Goal: Find specific page/section: Find specific page/section

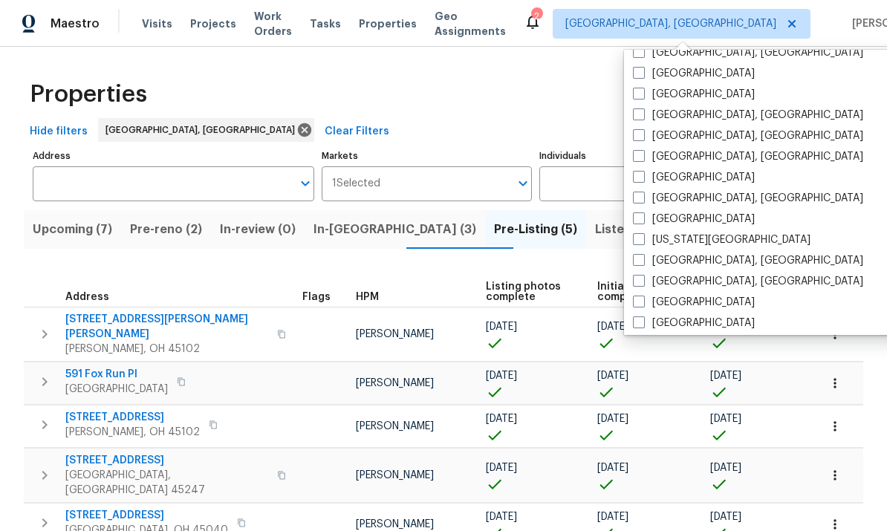
scroll to position [391, 0]
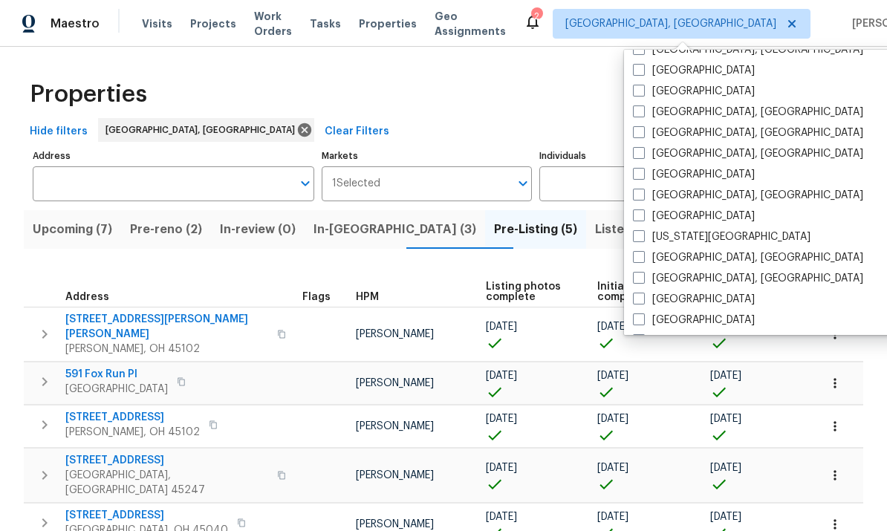
click at [643, 198] on span at bounding box center [639, 195] width 12 height 12
click at [643, 198] on input "[GEOGRAPHIC_DATA], [GEOGRAPHIC_DATA]" at bounding box center [638, 193] width 10 height 10
checkbox input "true"
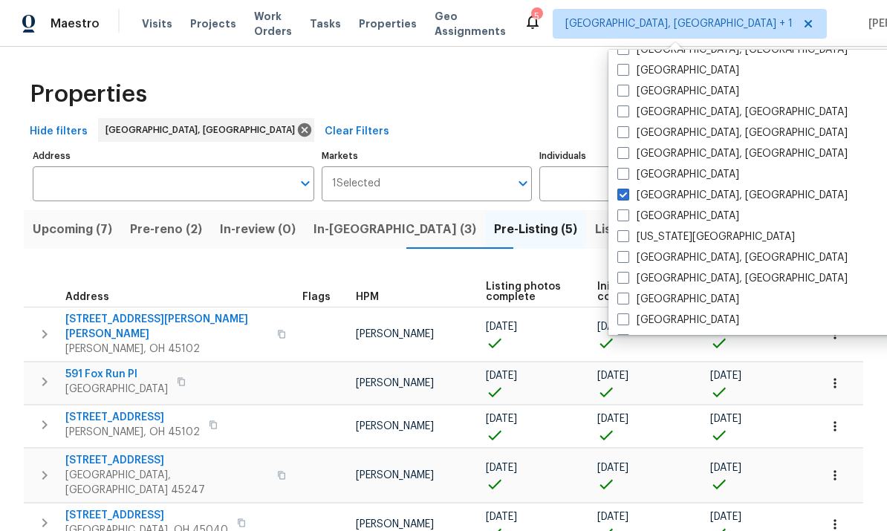
click at [235, 91] on div "Properties" at bounding box center [444, 95] width 840 height 48
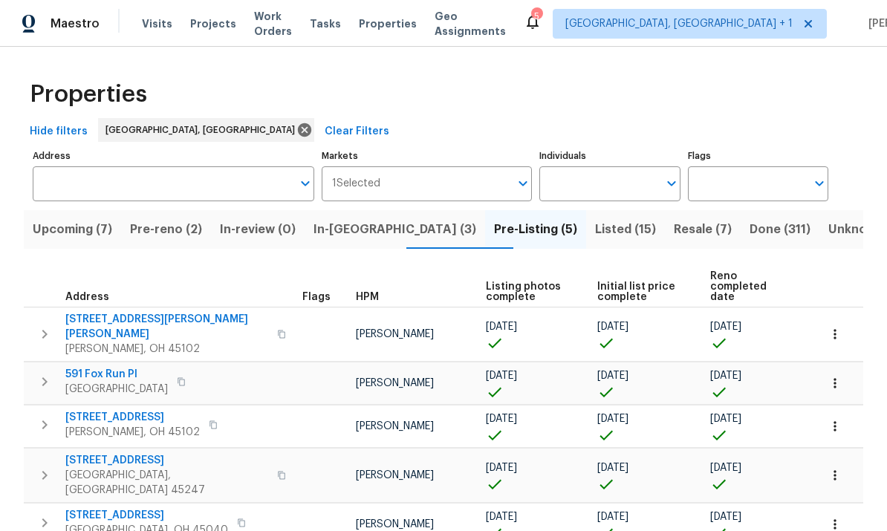
click at [150, 24] on span "Visits" at bounding box center [157, 23] width 30 height 15
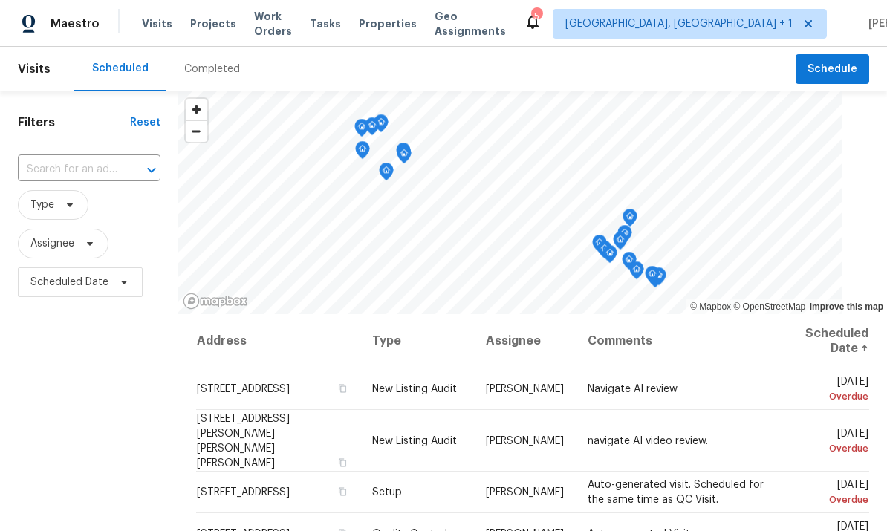
click at [210, 74] on div "Completed" at bounding box center [212, 69] width 56 height 15
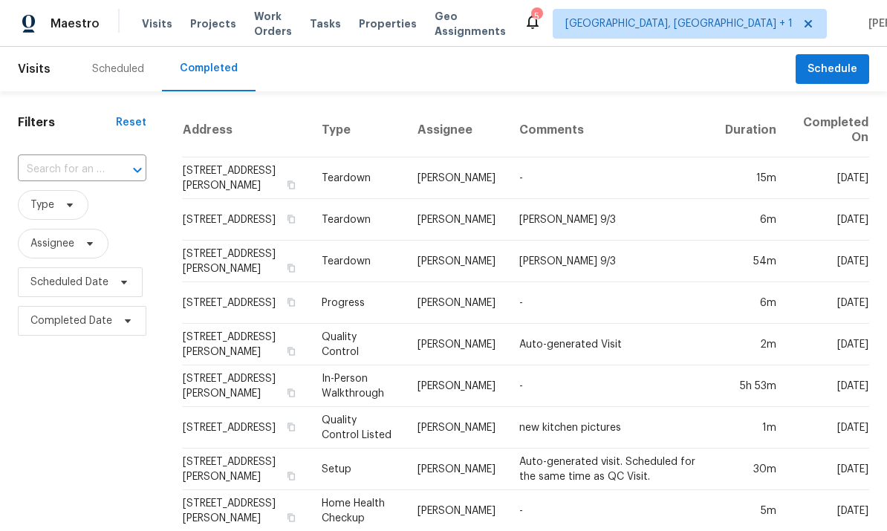
click at [71, 169] on input "text" at bounding box center [61, 169] width 87 height 23
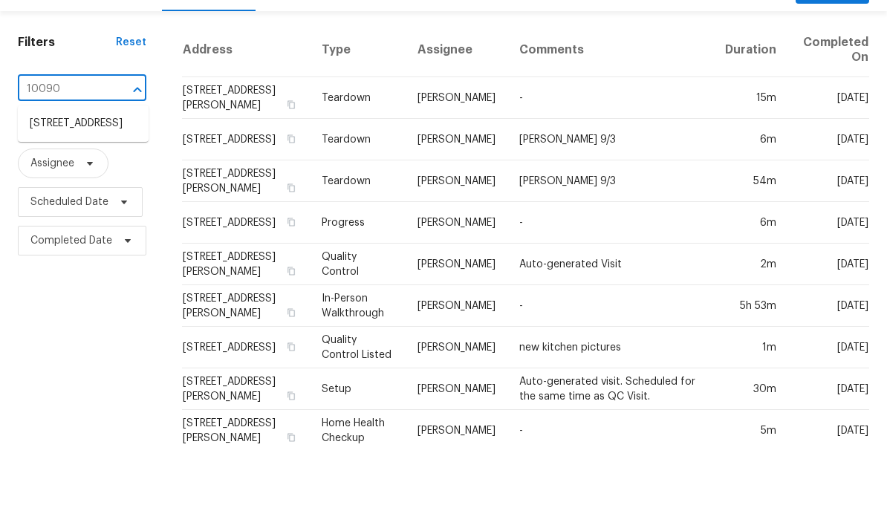
type input "10090"
click at [100, 192] on li "[STREET_ADDRESS]" at bounding box center [83, 204] width 131 height 25
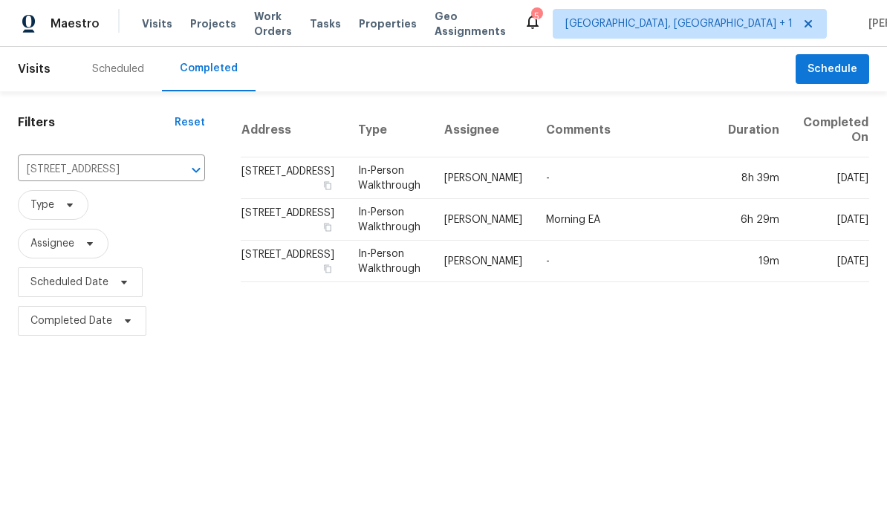
click at [283, 177] on td "[STREET_ADDRESS]" at bounding box center [294, 179] width 106 height 42
